Goal: Check status

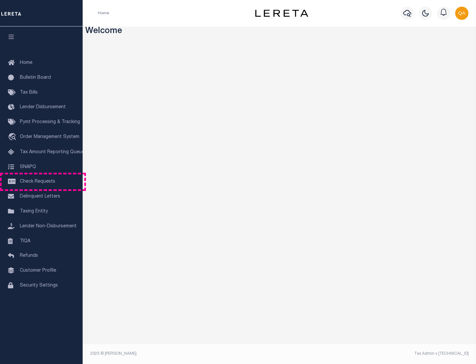
click at [41, 181] on span "Check Requests" at bounding box center [37, 181] width 35 height 5
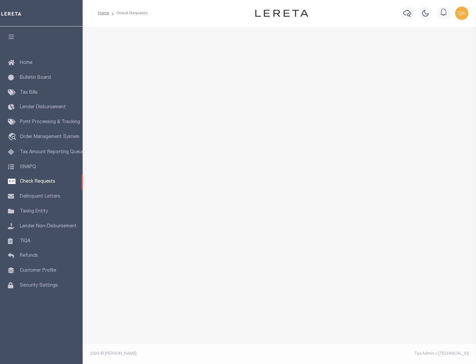
select select "50"
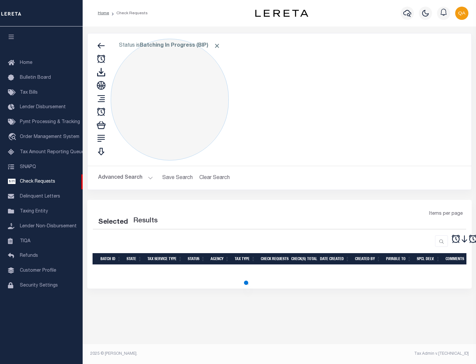
select select "50"
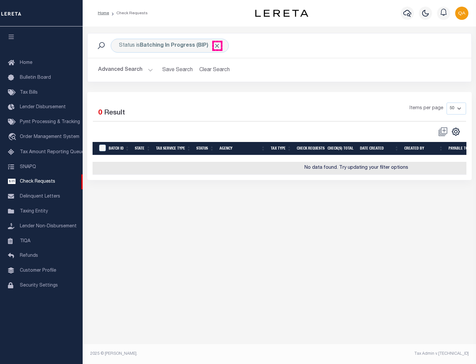
click at [217, 46] on span "Click to Remove" at bounding box center [217, 45] width 7 height 7
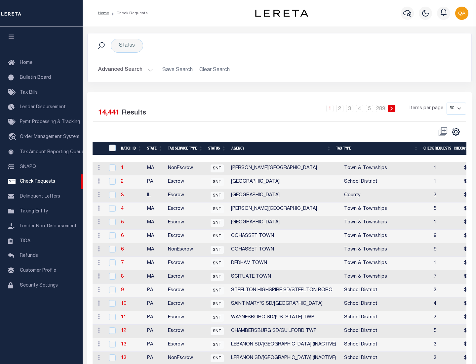
scroll to position [319, 0]
